Goal: Information Seeking & Learning: Learn about a topic

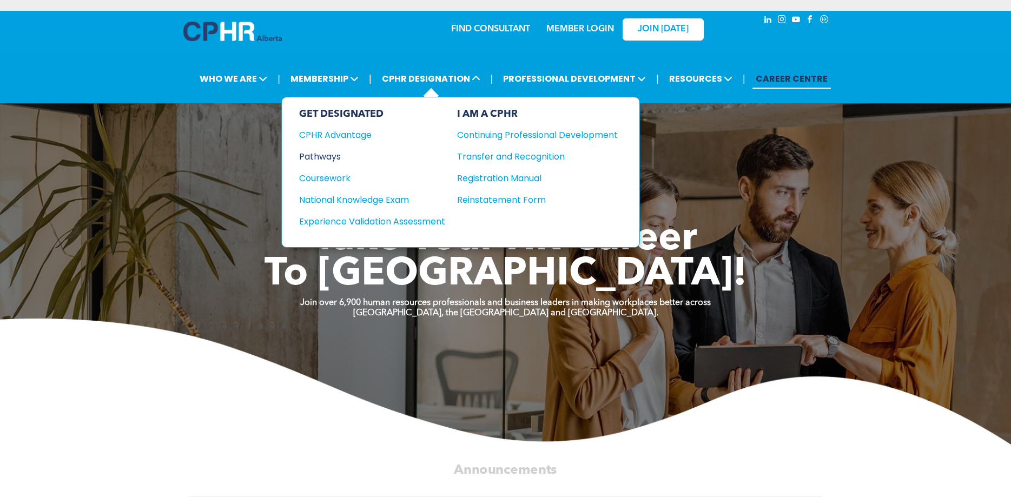
click at [328, 155] on div "Pathways" at bounding box center [364, 157] width 131 height 14
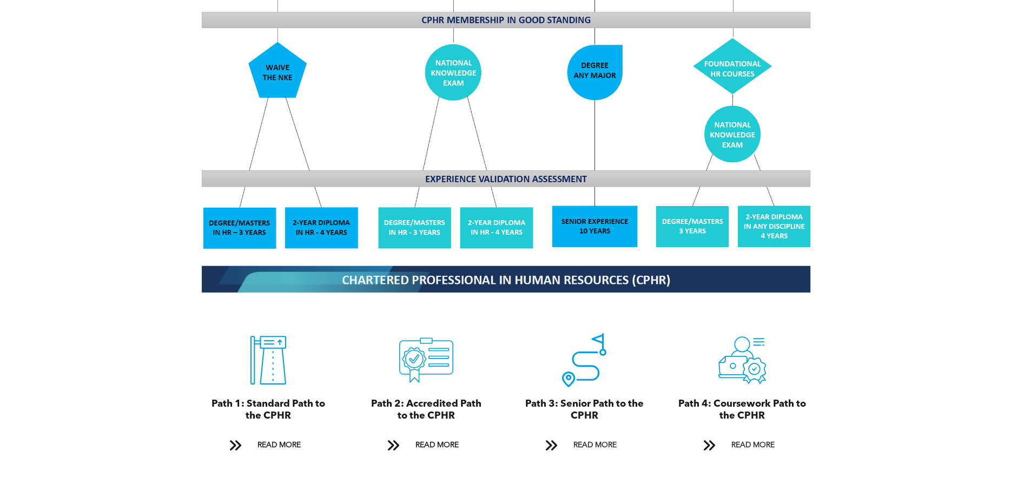
scroll to position [992, 0]
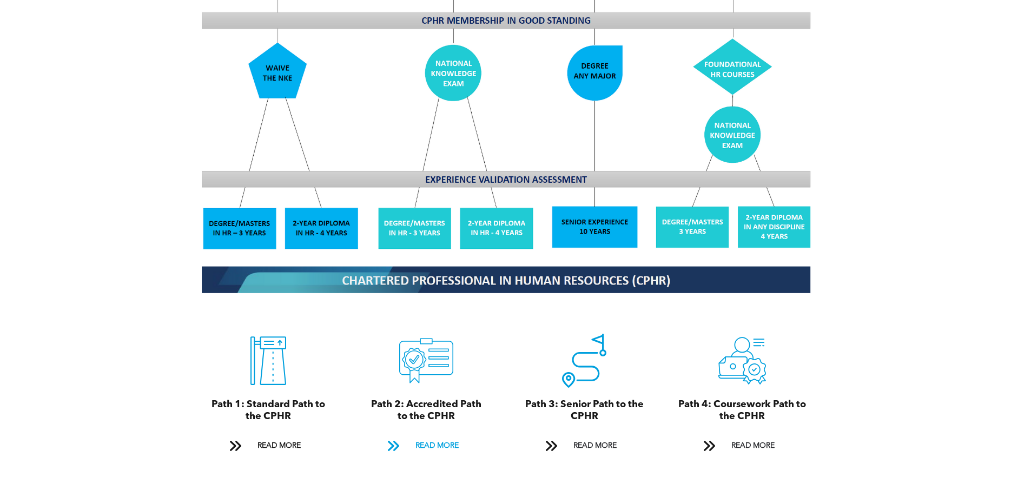
click at [389, 447] on span at bounding box center [393, 446] width 14 height 15
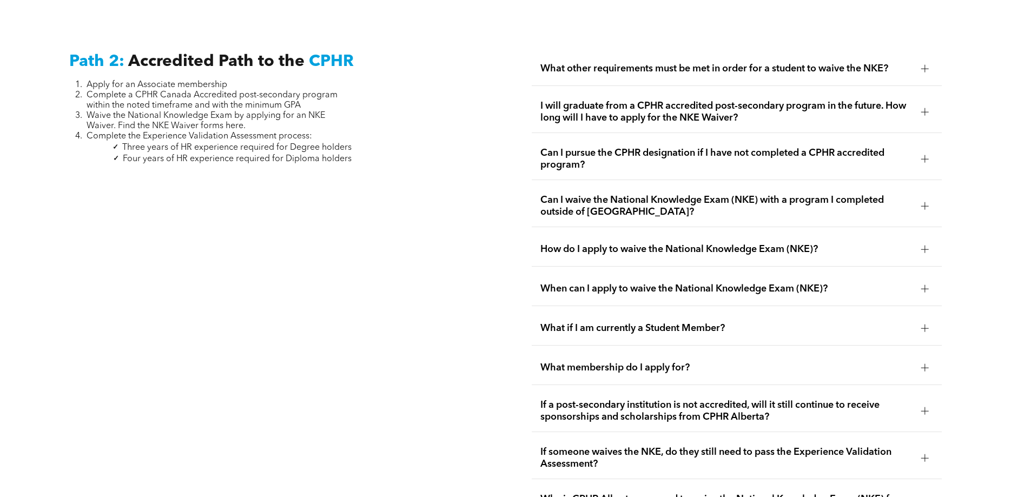
scroll to position [1775, 0]
click at [676, 120] on span "I will graduate from a CPHR accredited post-secondary program in the future. Ho…" at bounding box center [726, 111] width 372 height 24
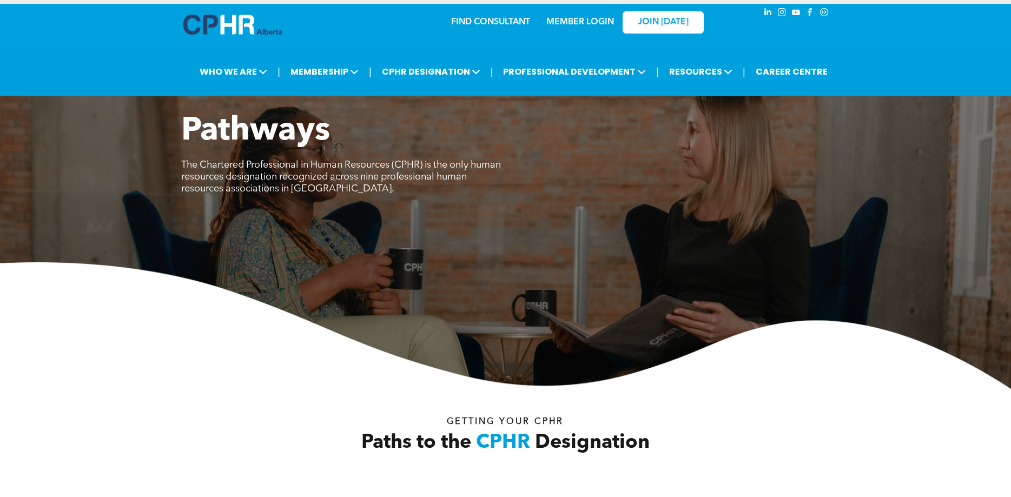
scroll to position [0, 0]
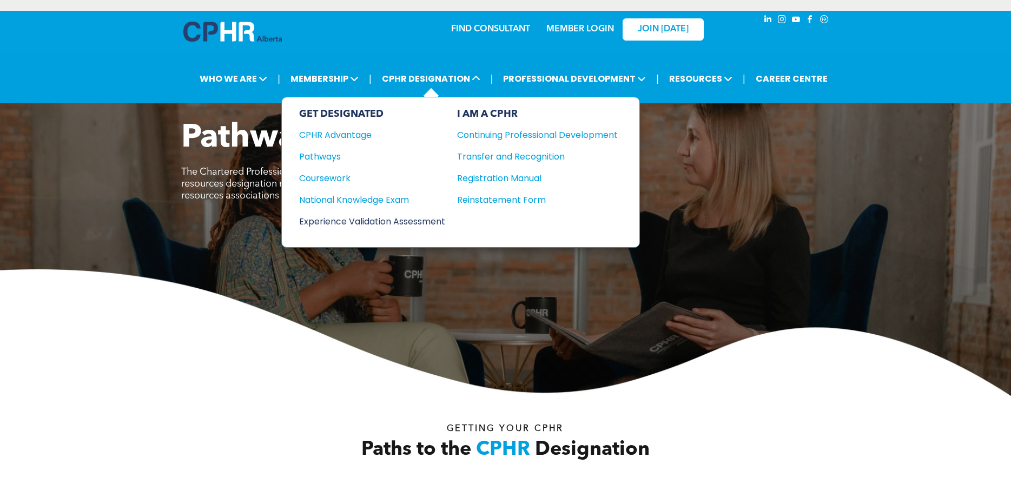
click at [407, 224] on div "Experience Validation Assessment" at bounding box center [364, 222] width 131 height 14
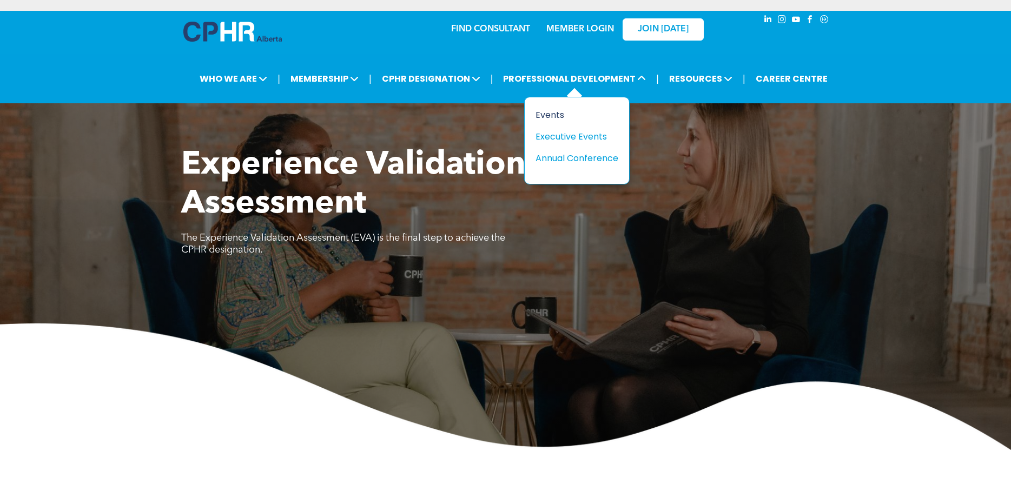
click at [551, 114] on div "Events" at bounding box center [572, 115] width 75 height 14
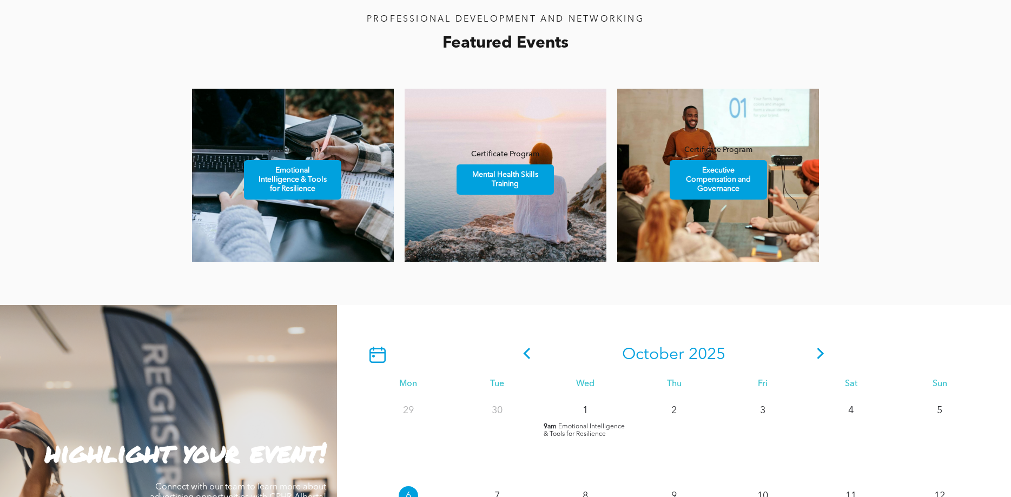
scroll to position [662, 0]
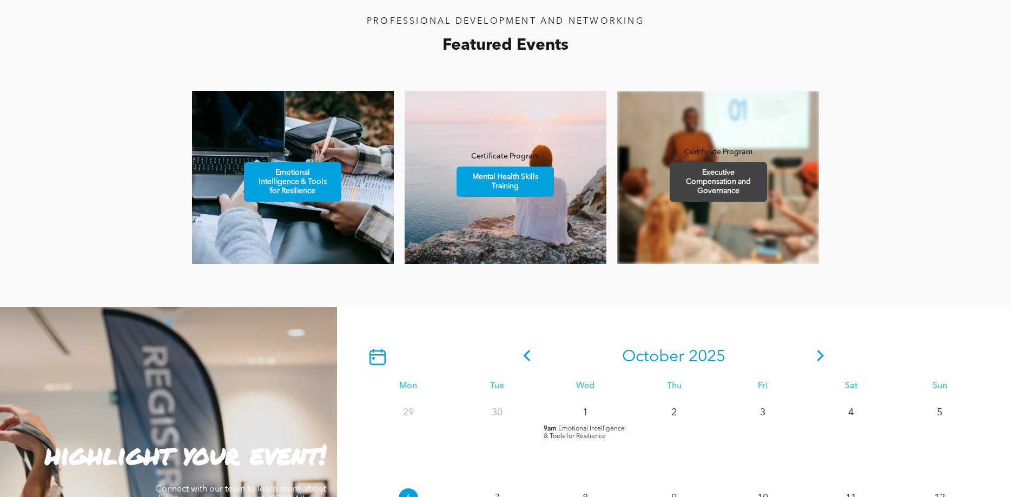
click at [733, 189] on span "Executive Compensation and Governance" at bounding box center [718, 182] width 94 height 38
